Goal: Navigation & Orientation: Find specific page/section

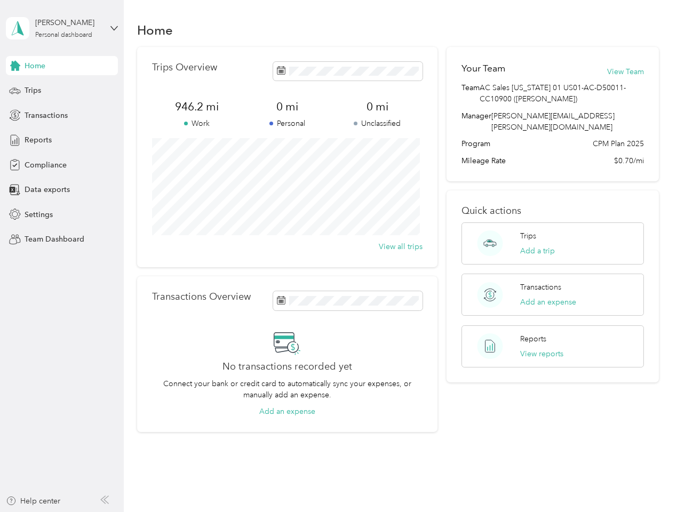
click at [338, 256] on div "Trips Overview 946.2 mi Work 0 mi Personal 0 mi Unclassified View all trips" at bounding box center [287, 157] width 301 height 220
click at [62, 28] on div "[PERSON_NAME]" at bounding box center [68, 22] width 67 height 11
click at [62, 66] on div "You’re signed in as [PERSON_NAME][EMAIL_ADDRESS][PERSON_NAME][DOMAIN_NAME] Team…" at bounding box center [178, 93] width 345 height 109
click at [15, 66] on div "You’re signed in as [PERSON_NAME][EMAIL_ADDRESS][PERSON_NAME][DOMAIN_NAME] Team…" at bounding box center [178, 93] width 345 height 109
click at [62, 91] on div "Trips" at bounding box center [62, 90] width 112 height 19
